Goal: Find specific page/section

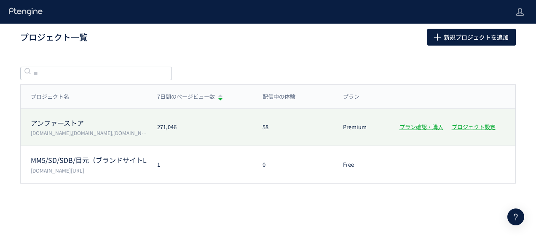
click at [86, 124] on p "アンファーストア" at bounding box center [89, 123] width 116 height 10
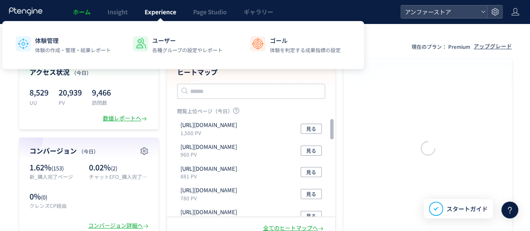
click at [147, 11] on span "Experience" at bounding box center [160, 12] width 32 height 8
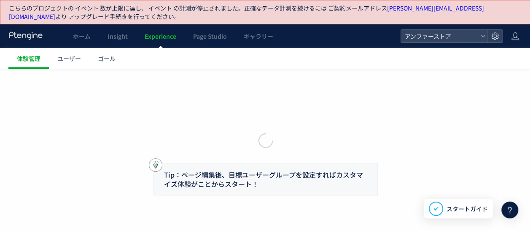
click at [122, 14] on p "こちらのプロジェクトの イベント 数が上限に達し、 イベント の計測が停止されました。 正確なデータ計測を続けるには ご契約メールアドレス [PERSON_N…" at bounding box center [265, 12] width 513 height 17
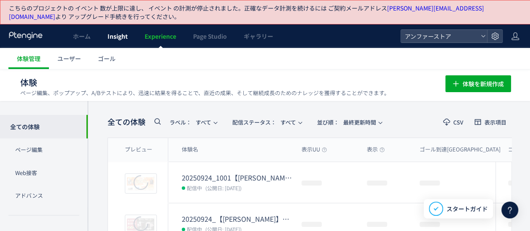
click at [115, 38] on span "Insight" at bounding box center [117, 36] width 20 height 8
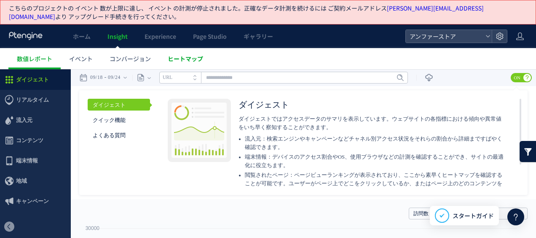
click at [189, 61] on span "ヒートマップ" at bounding box center [185, 58] width 35 height 8
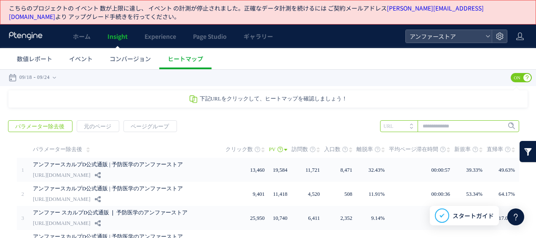
click at [448, 127] on input "text" at bounding box center [449, 126] width 139 height 12
click at [449, 128] on input "text" at bounding box center [449, 126] width 139 height 12
paste input "**********"
type input "**********"
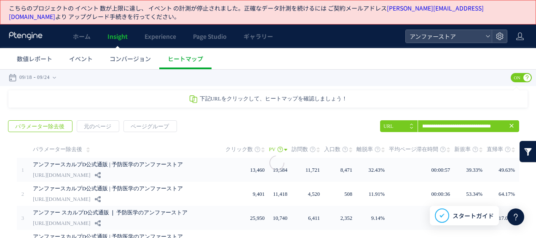
scroll to position [0, 0]
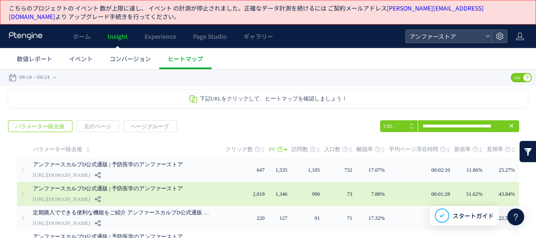
click at [90, 198] on link "[URL][DOMAIN_NAME]" at bounding box center [61, 199] width 57 height 10
